Goal: Obtain resource: Download file/media

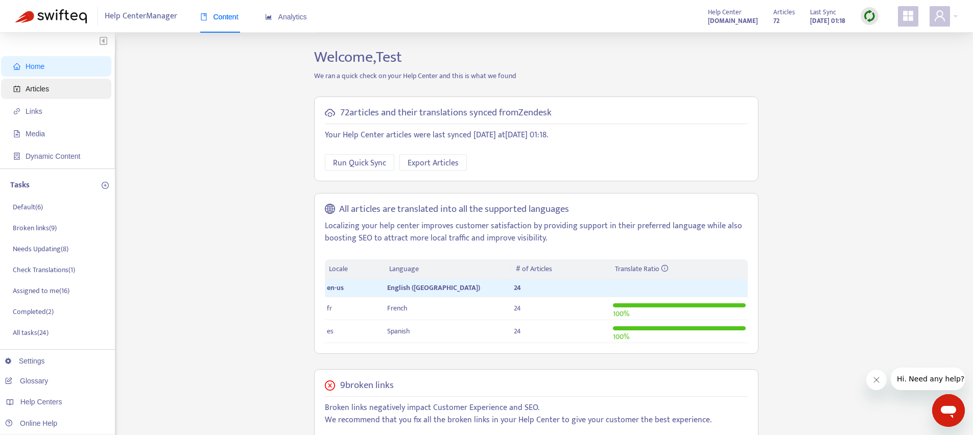
click at [55, 91] on span "Articles" at bounding box center [58, 89] width 90 height 20
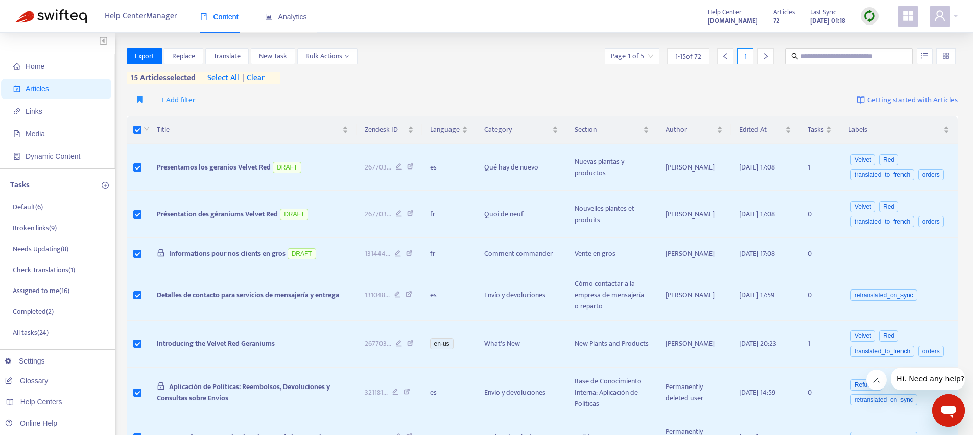
click at [217, 78] on span "select all" at bounding box center [223, 78] width 32 height 12
click at [132, 55] on button "Export" at bounding box center [145, 56] width 36 height 16
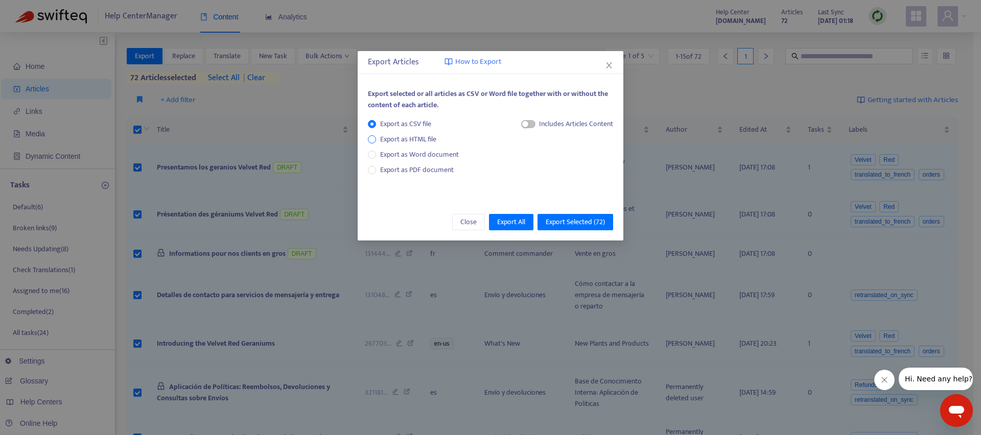
click at [402, 138] on span "Export as HTML file" at bounding box center [408, 139] width 64 height 11
click at [460, 222] on span "Close" at bounding box center [468, 222] width 16 height 11
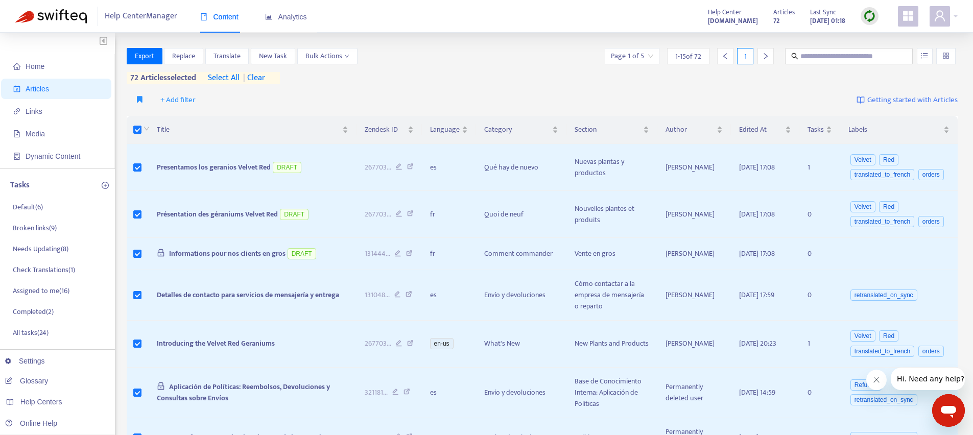
click at [260, 79] on span "| clear" at bounding box center [253, 78] width 26 height 12
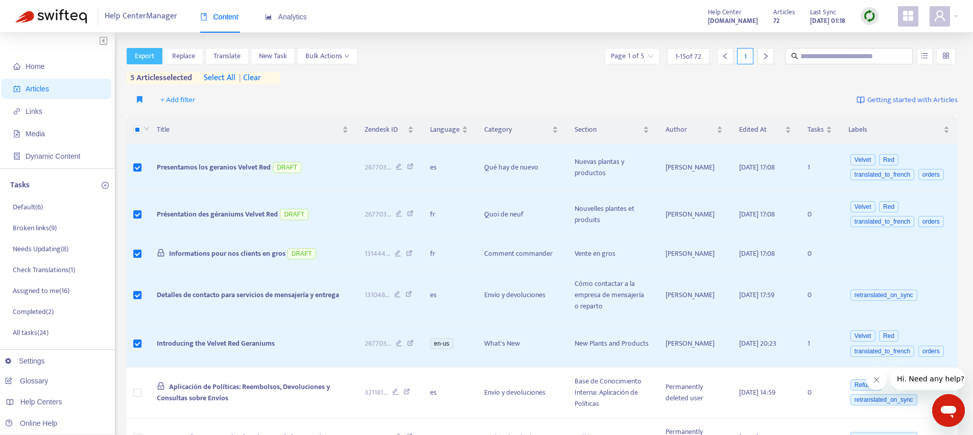
click at [143, 51] on span "Export" at bounding box center [144, 56] width 19 height 11
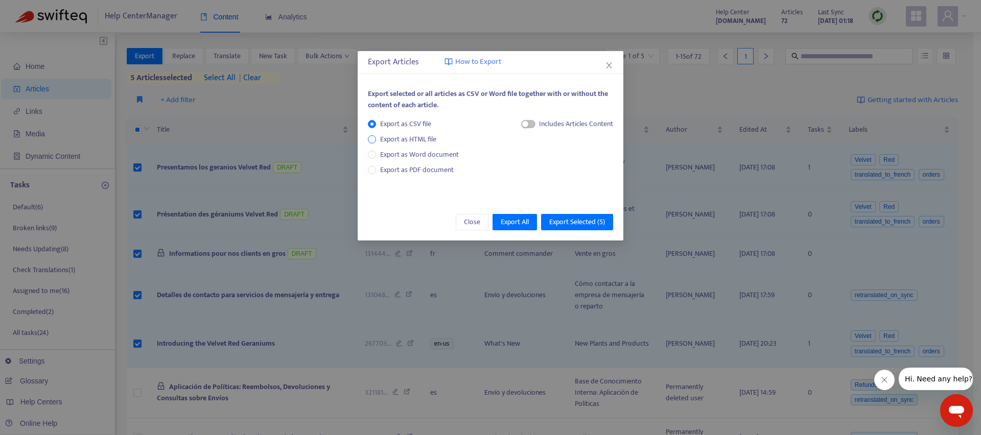
click at [411, 137] on span "Export as HTML file" at bounding box center [408, 139] width 64 height 11
click at [514, 124] on div "button" at bounding box center [515, 124] width 6 height 6
click at [569, 223] on span "Export Selected ( 5 )" at bounding box center [577, 222] width 56 height 11
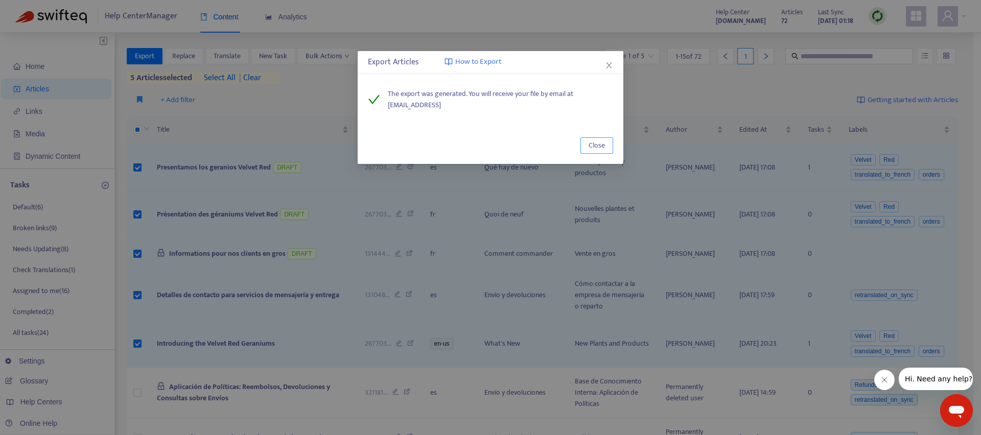
click at [597, 146] on span "Close" at bounding box center [596, 145] width 16 height 11
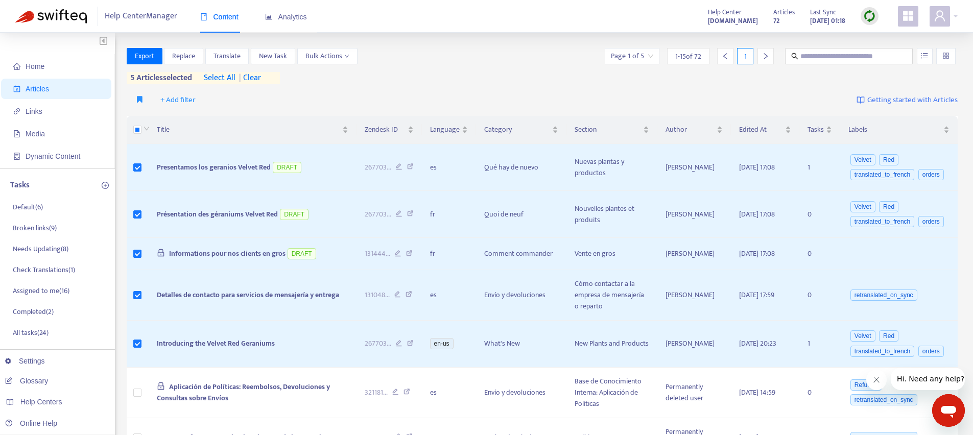
click at [913, 13] on icon "appstore" at bounding box center [908, 16] width 12 height 12
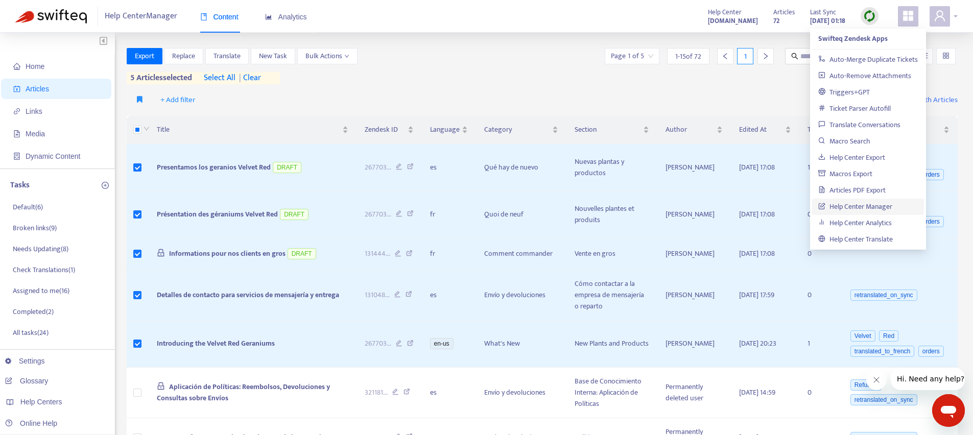
click at [935, 14] on icon "user" at bounding box center [940, 16] width 12 height 12
